Goal: Task Accomplishment & Management: Manage account settings

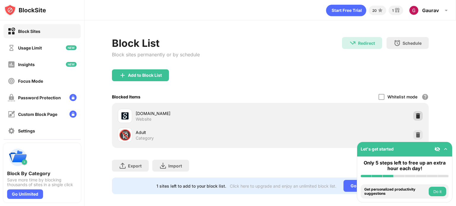
click at [415, 116] on img at bounding box center [418, 116] width 6 height 6
